Goal: Information Seeking & Learning: Learn about a topic

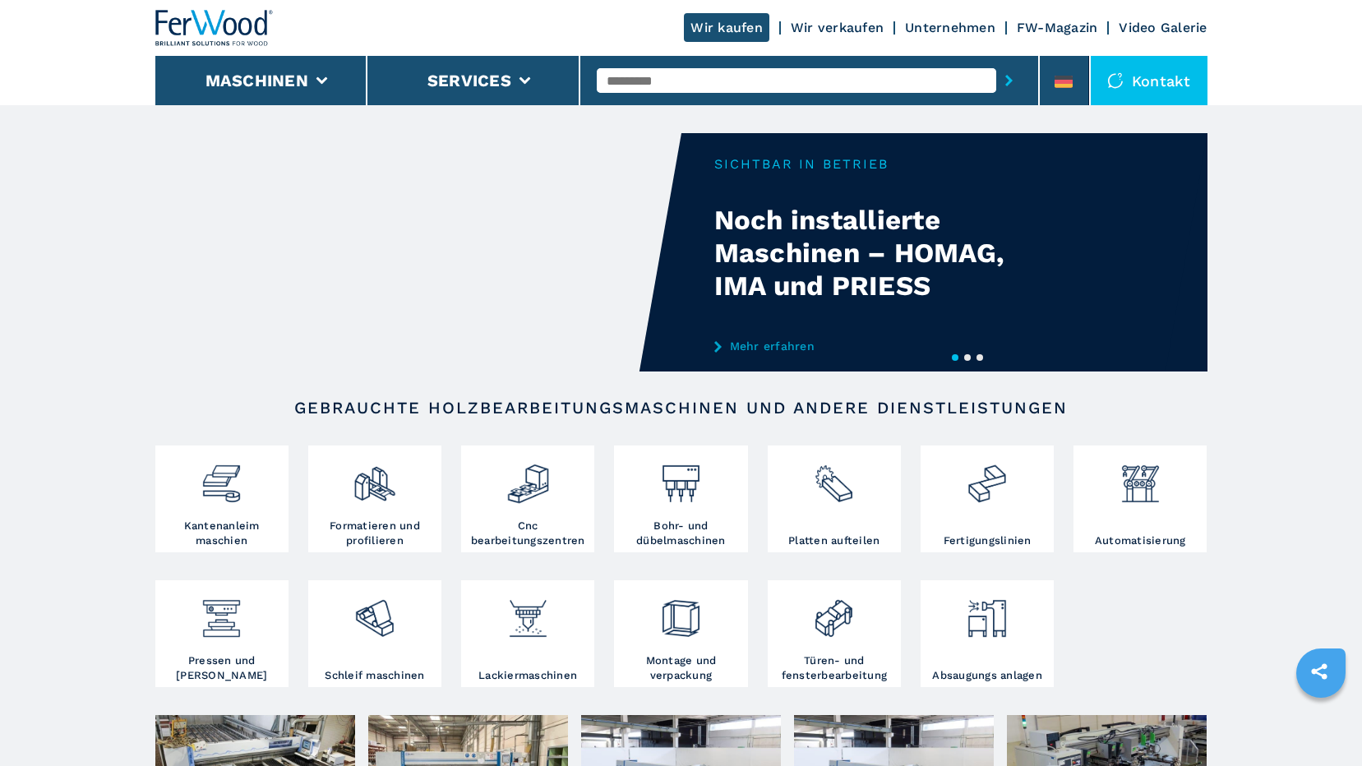
click at [750, 82] on input "text" at bounding box center [797, 80] width 400 height 25
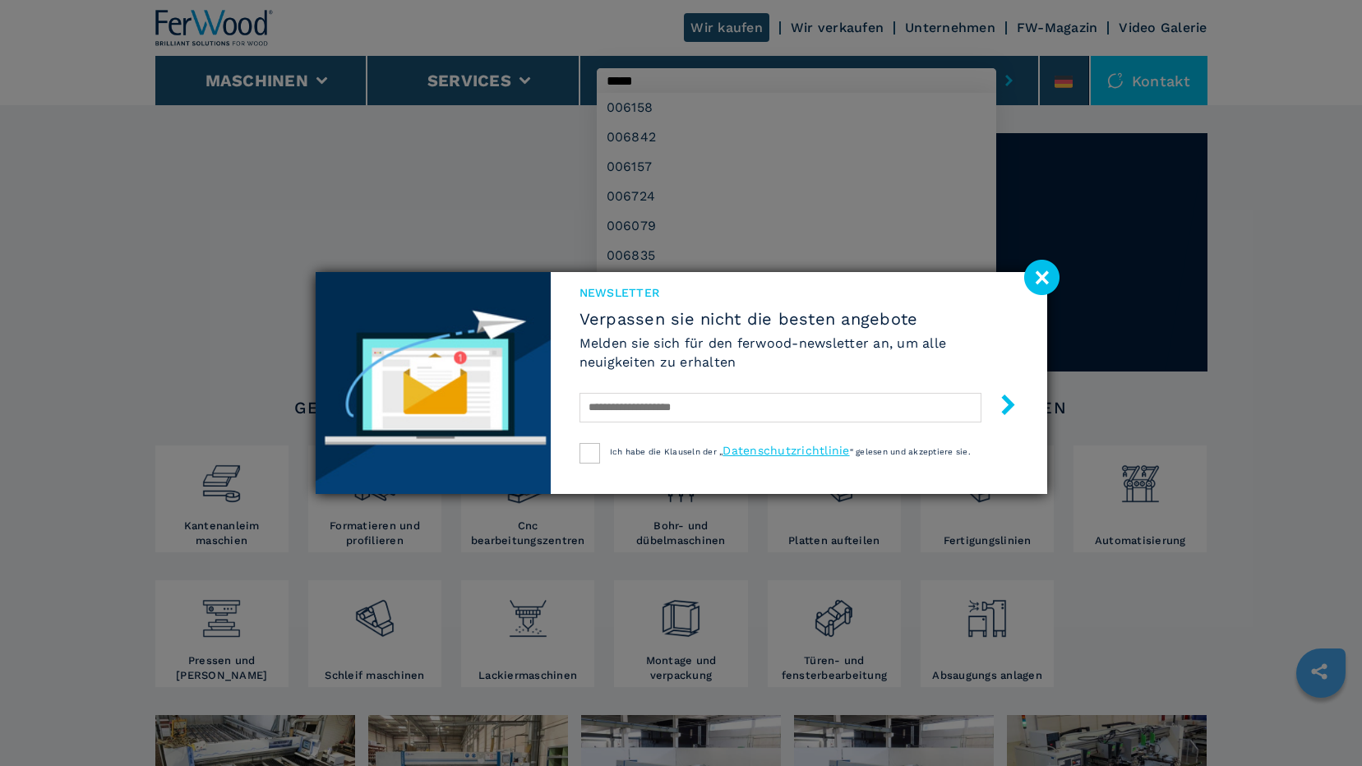
type input "******"
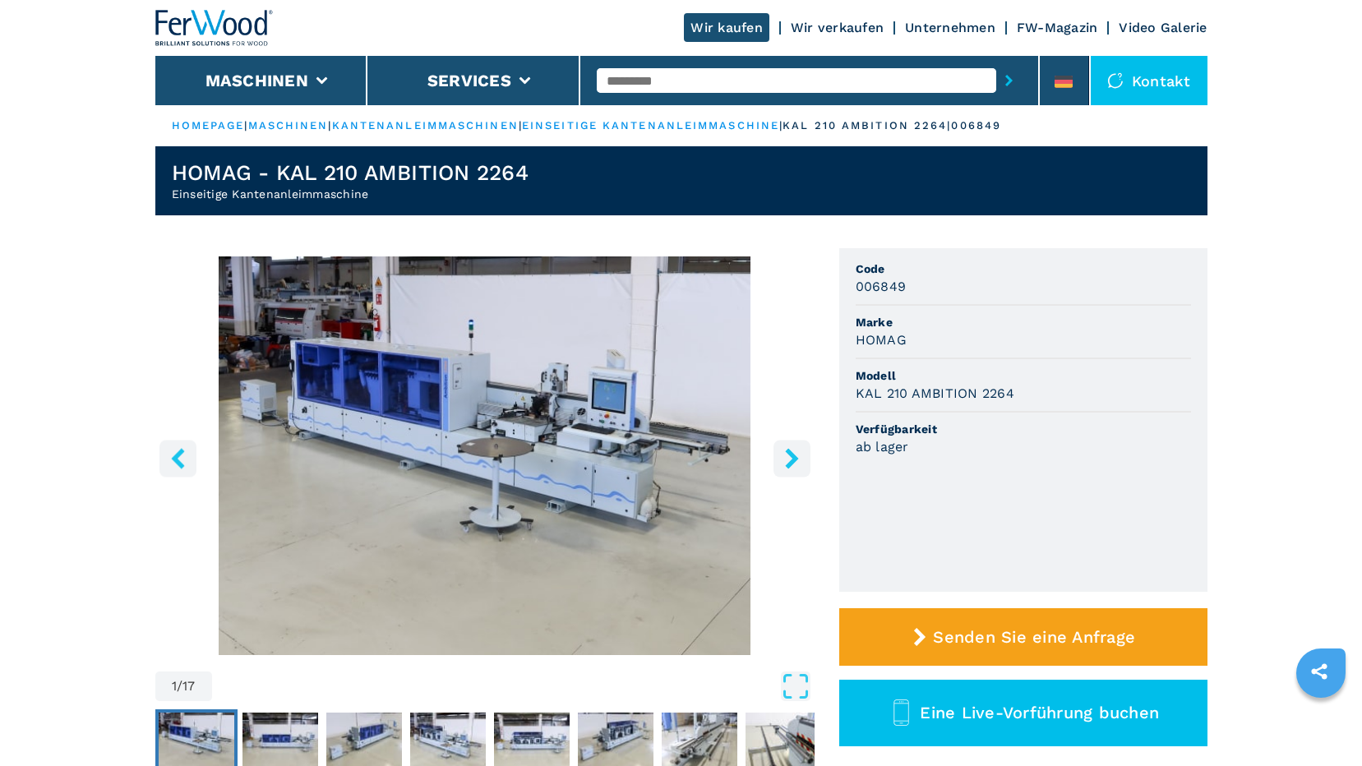
click at [792, 274] on span "Code" at bounding box center [1023, 269] width 335 height 16
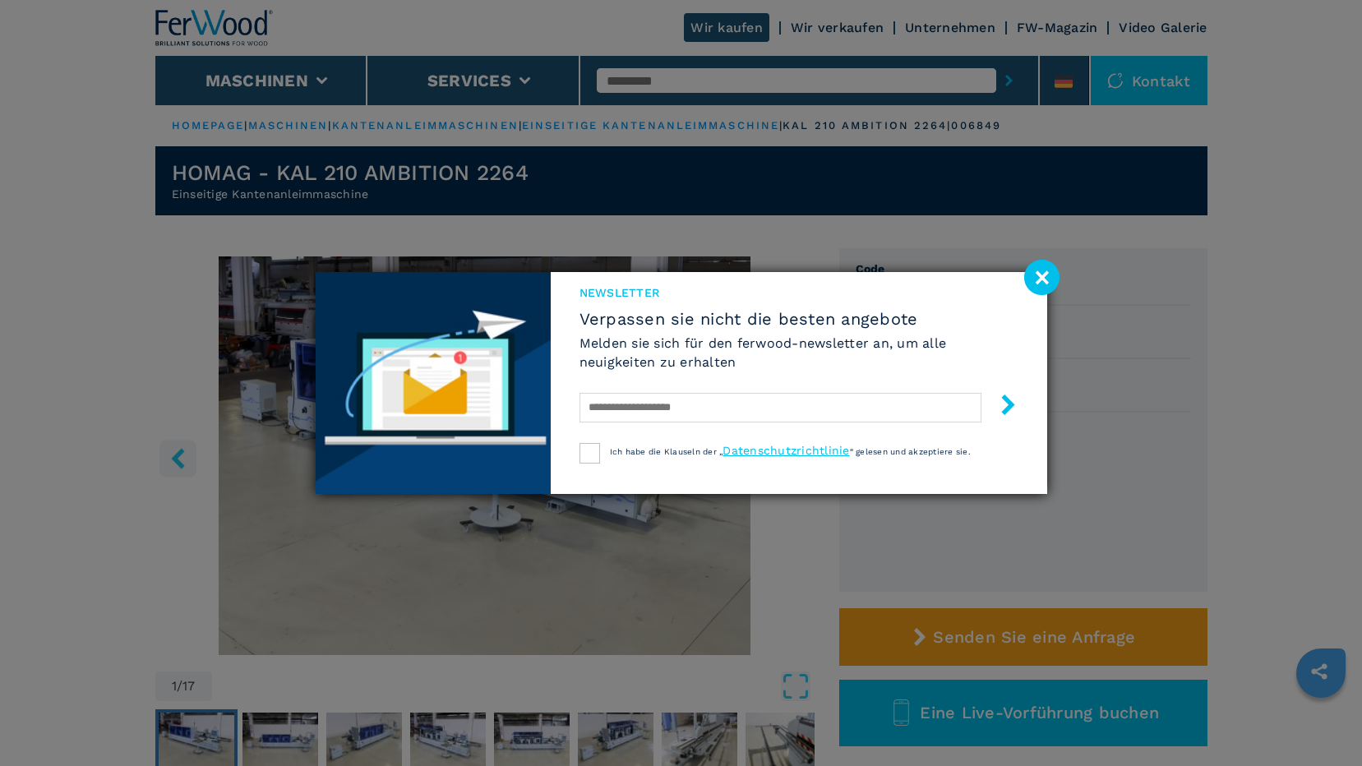
click at [792, 271] on image at bounding box center [1041, 277] width 35 height 35
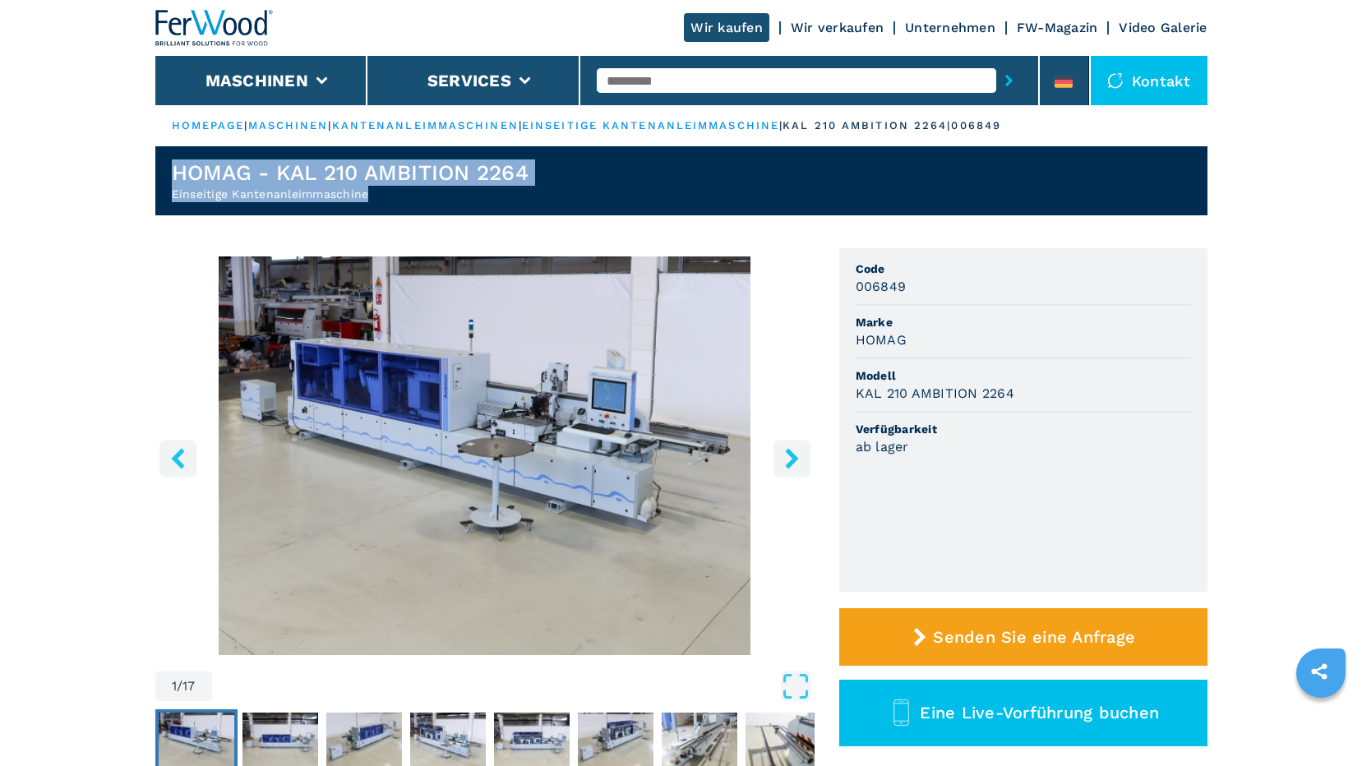
drag, startPoint x: 172, startPoint y: 169, endPoint x: 533, endPoint y: 186, distance: 362.1
click at [534, 186] on header "HOMAG - KAL 210 AMBITION 2264 Einseitige Kantenanleimmaschine" at bounding box center [681, 180] width 1052 height 69
drag, startPoint x: 533, startPoint y: 186, endPoint x: 498, endPoint y: 173, distance: 37.4
copy div "HOMAG - KAL 210 AMBITION 2264 Einseitige Kantenanleimmaschine"
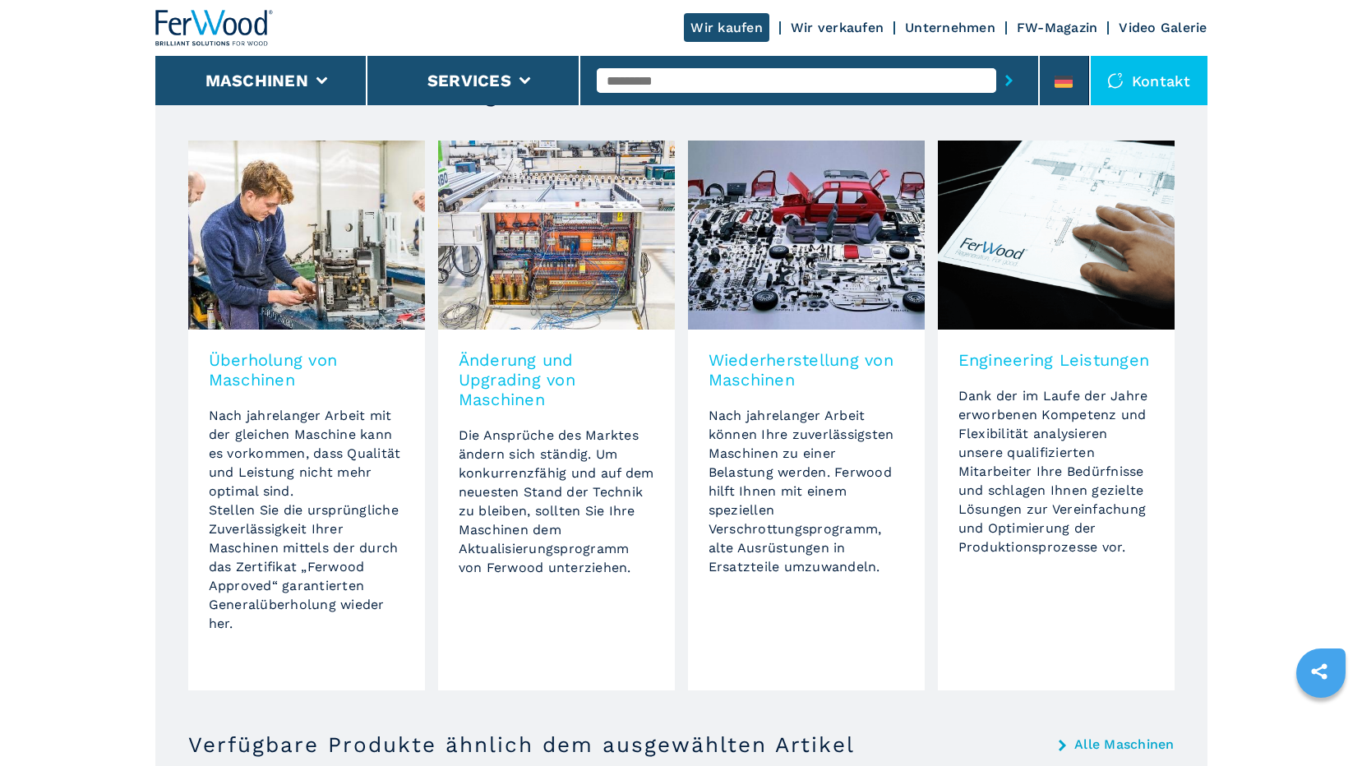
scroll to position [658, 0]
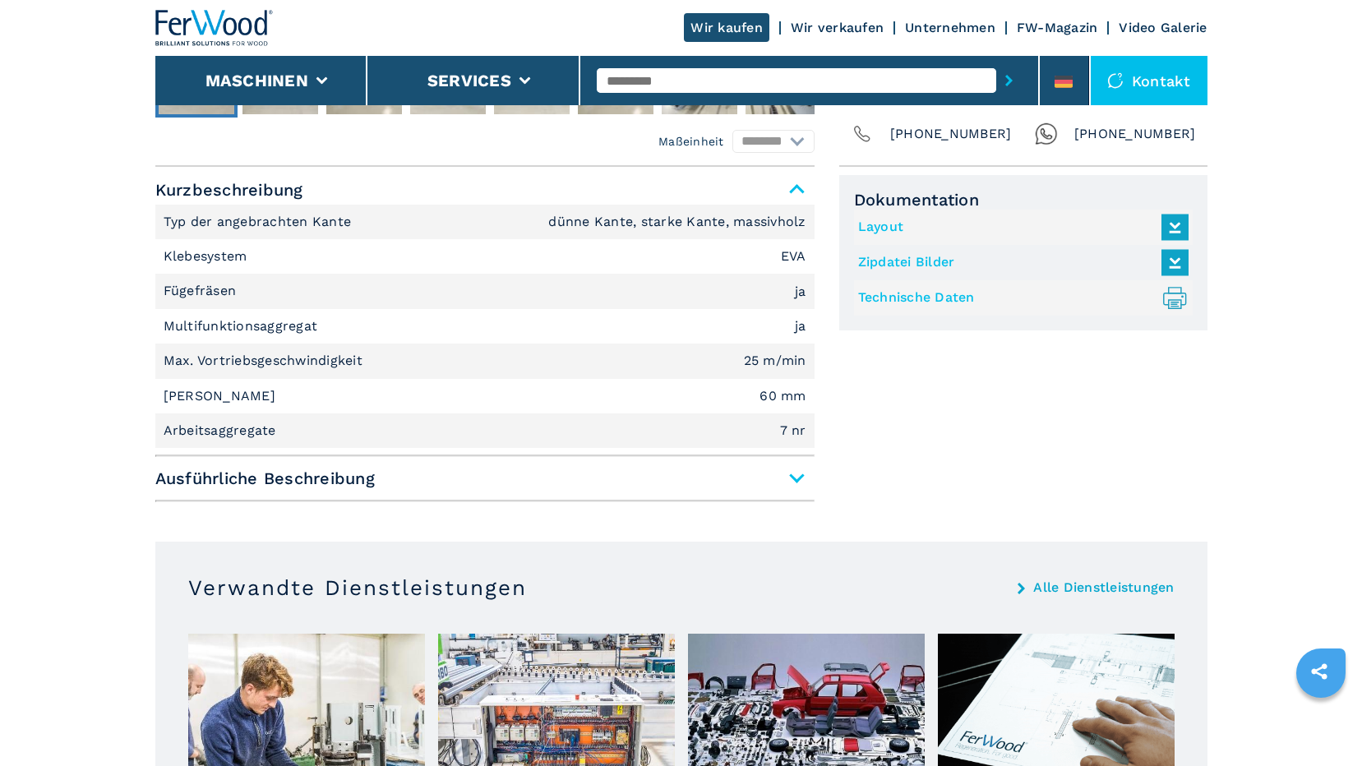
click at [792, 21] on link "Wir verkaufen" at bounding box center [837, 28] width 93 height 16
click at [792, 25] on link "Wir verkaufen" at bounding box center [837, 28] width 93 height 16
click at [709, 24] on link "Wir kaufen" at bounding box center [726, 27] width 85 height 29
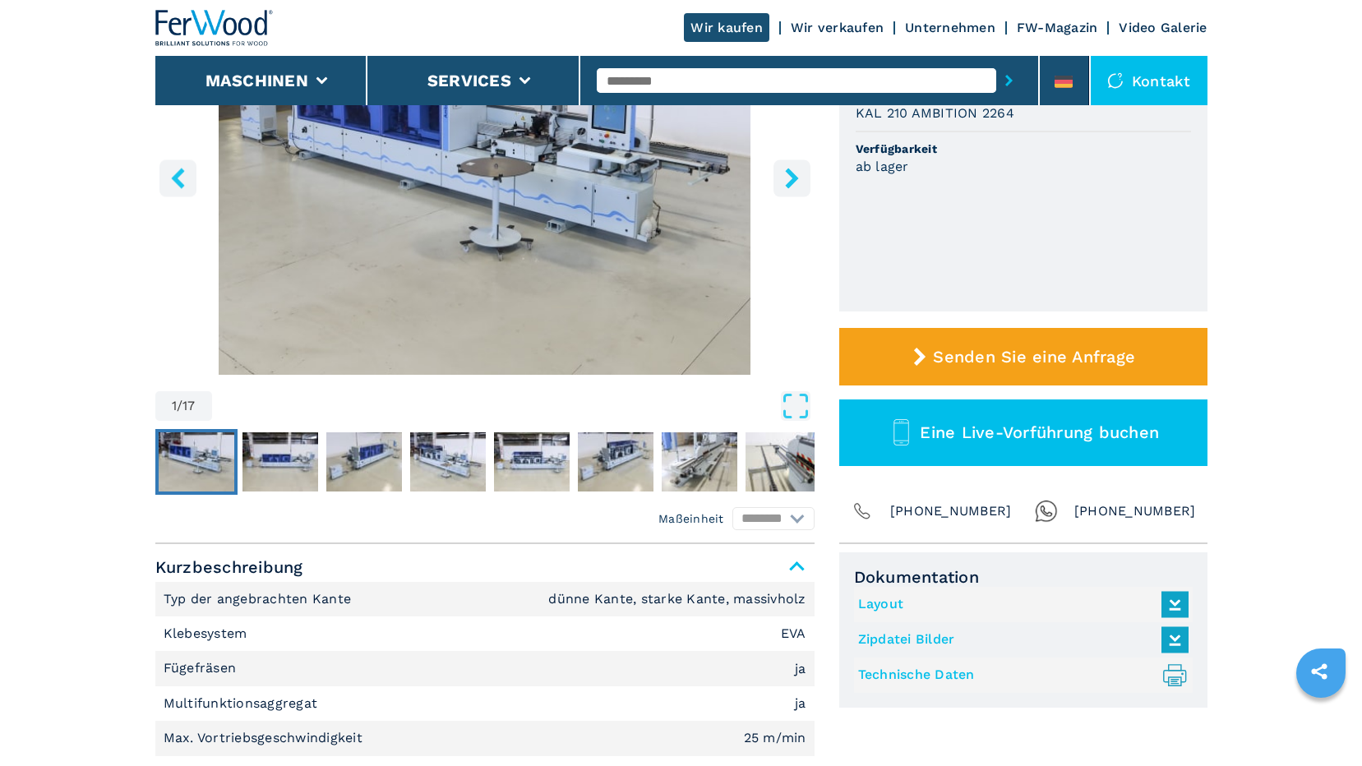
scroll to position [247, 0]
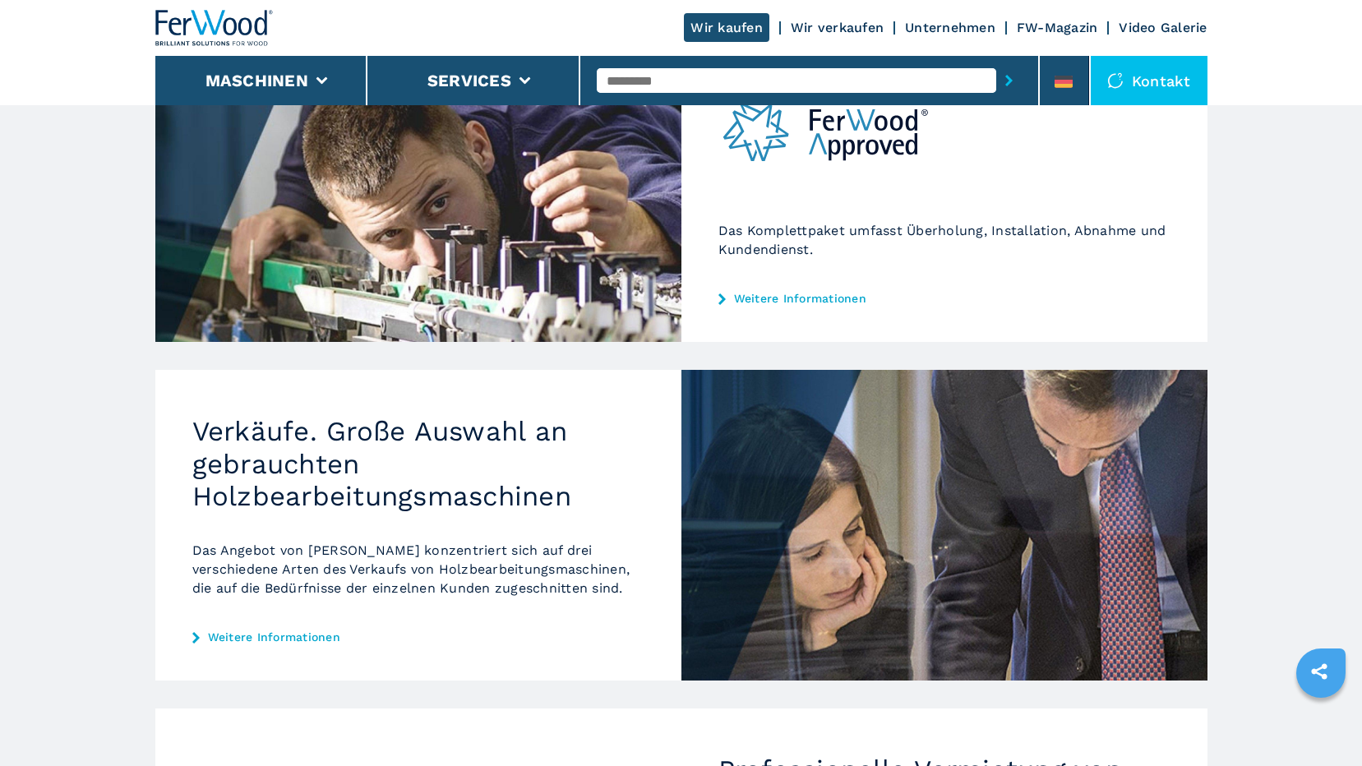
scroll to position [82, 0]
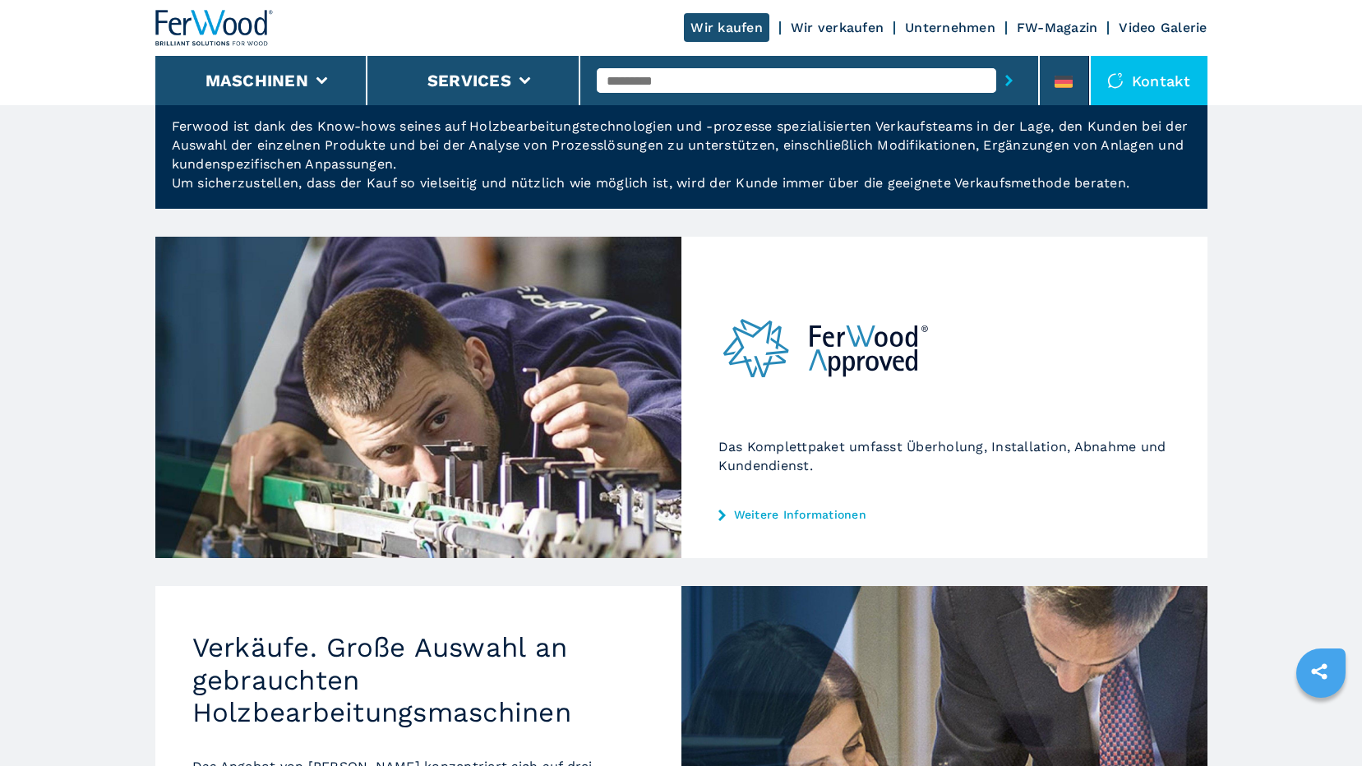
click at [783, 510] on link "Weitere Informationen" at bounding box center [944, 514] width 452 height 13
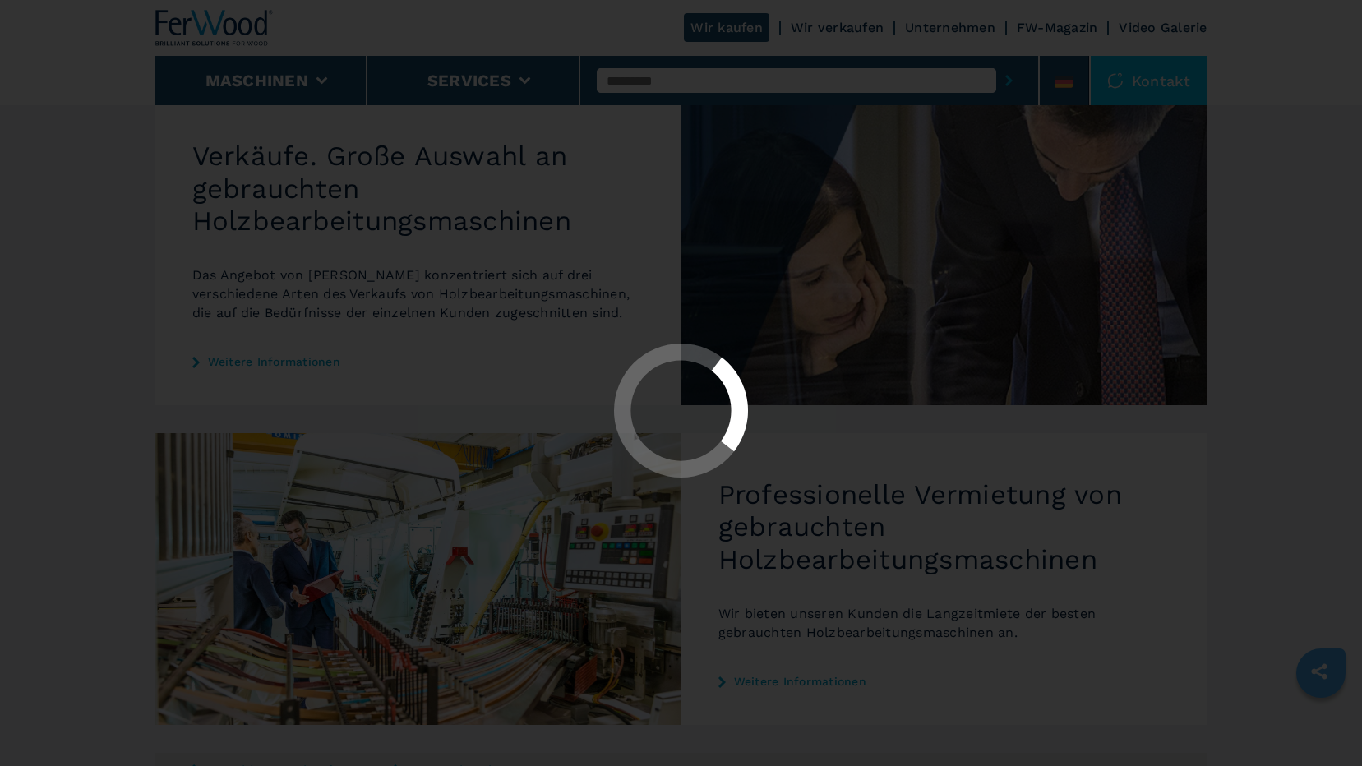
scroll to position [658, 0]
